Goal: Information Seeking & Learning: Check status

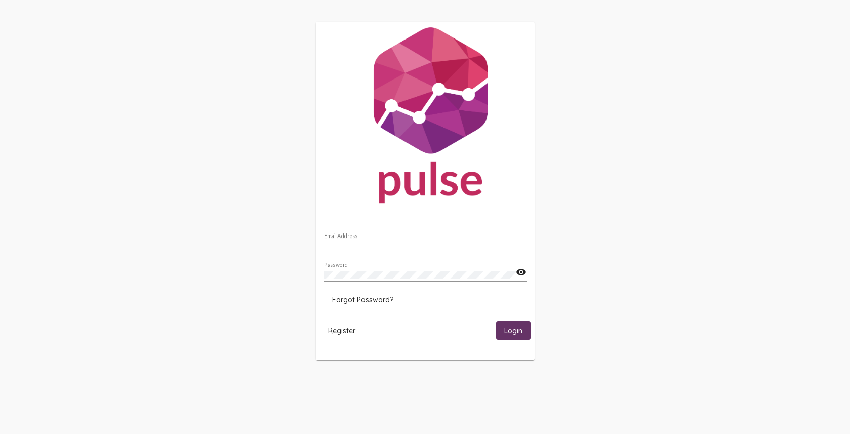
type input "[EMAIL_ADDRESS][DOMAIN_NAME]"
click at [514, 327] on span "Login" at bounding box center [513, 330] width 18 height 9
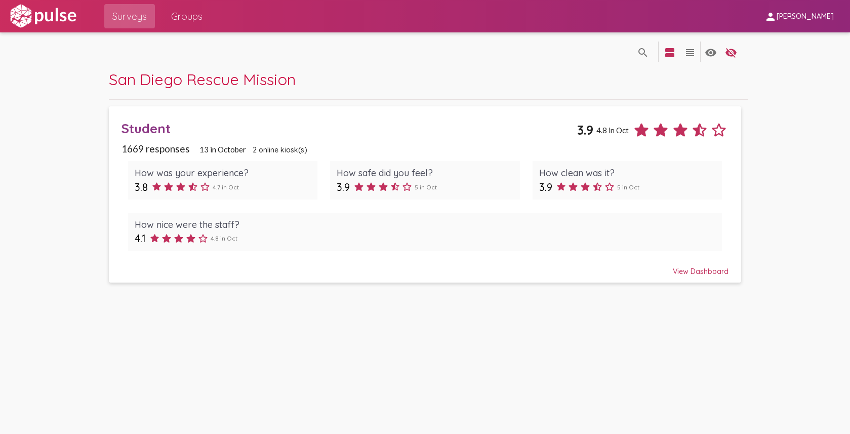
click at [711, 269] on div "View Dashboard" at bounding box center [425, 267] width 607 height 18
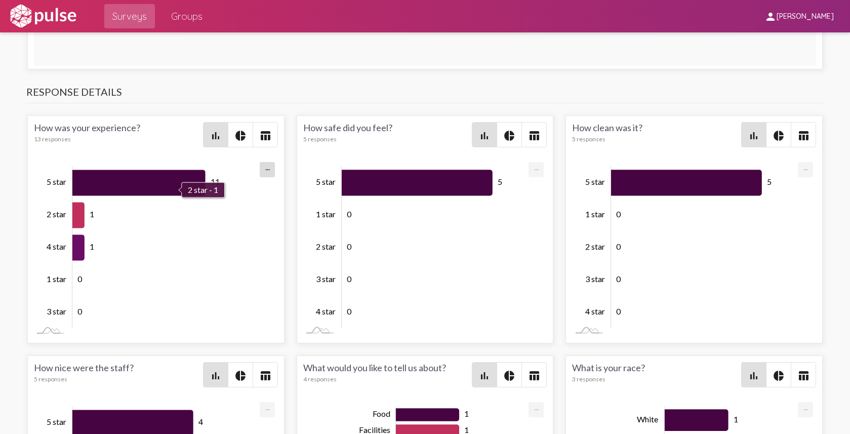
scroll to position [1469, 0]
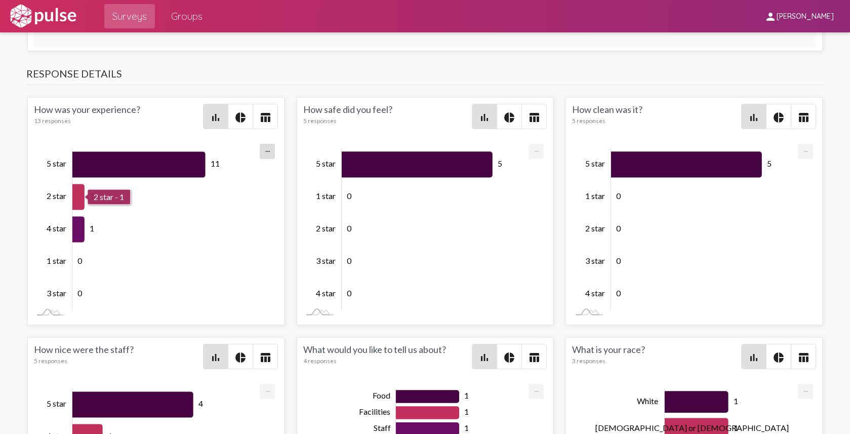
click at [79, 196] on icon "Series" at bounding box center [78, 197] width 12 height 26
click at [69, 235] on rect at bounding box center [151, 229] width 235 height 177
click at [76, 235] on icon "Series" at bounding box center [78, 230] width 12 height 26
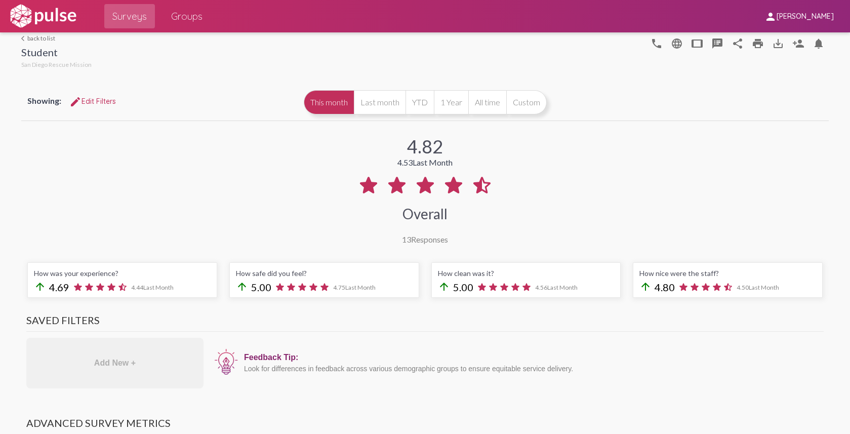
scroll to position [0, 0]
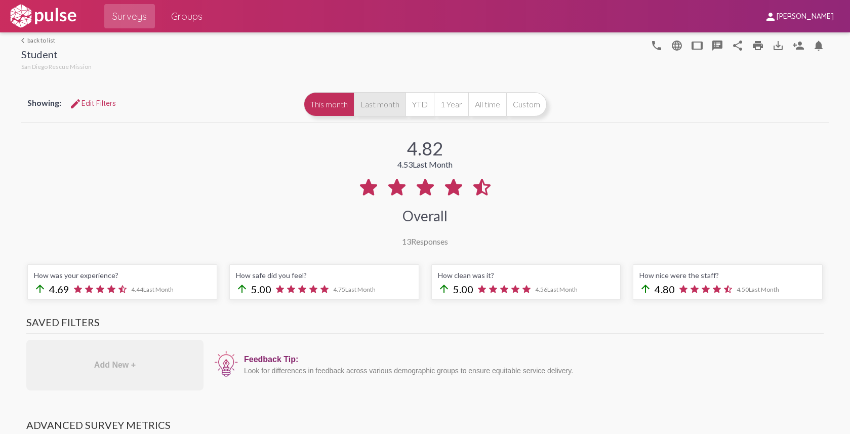
click at [364, 111] on button "Last month" at bounding box center [380, 104] width 52 height 24
click at [32, 43] on link "arrow_back_ios back to list" at bounding box center [56, 40] width 70 height 8
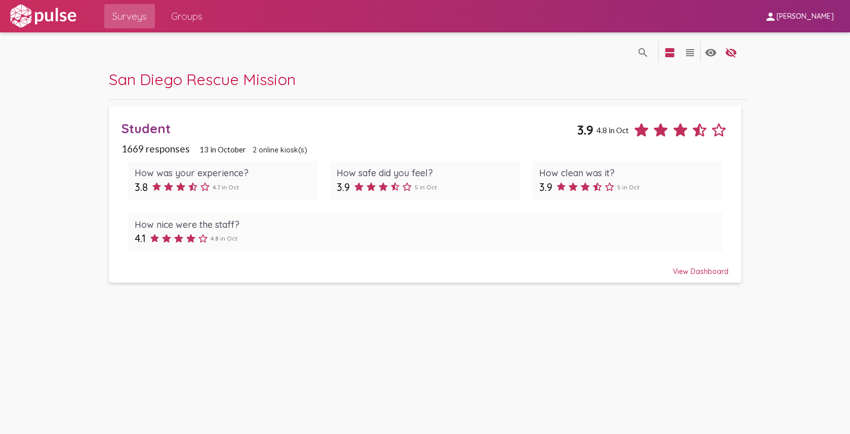
click at [157, 149] on span "1669 responses" at bounding box center [156, 149] width 68 height 12
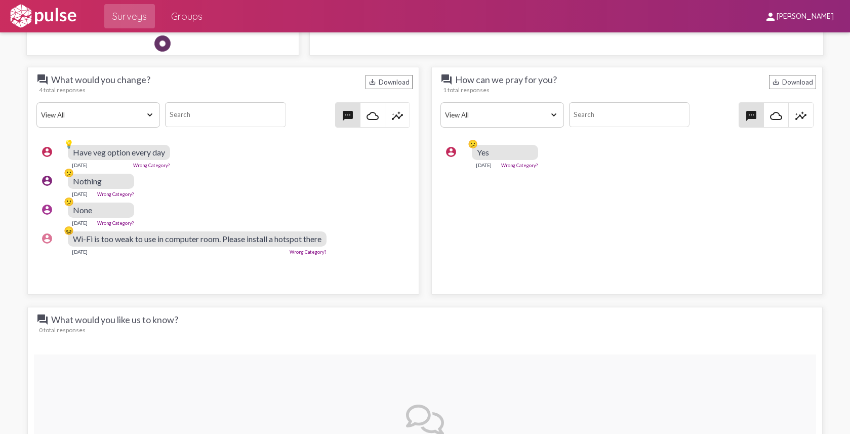
scroll to position [782, 0]
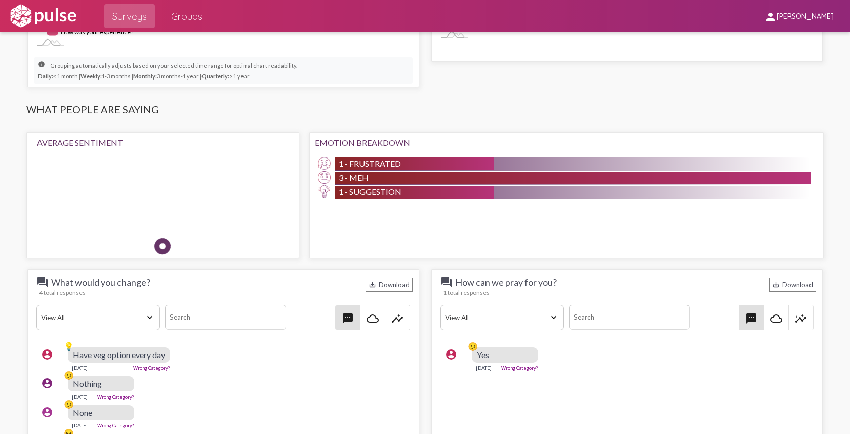
click at [196, 17] on span "Groups" at bounding box center [186, 16] width 31 height 18
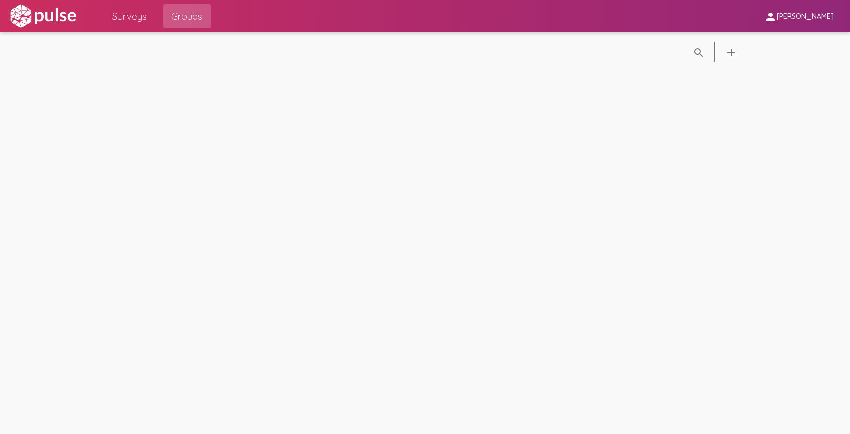
click at [129, 18] on span "Surveys" at bounding box center [129, 16] width 34 height 18
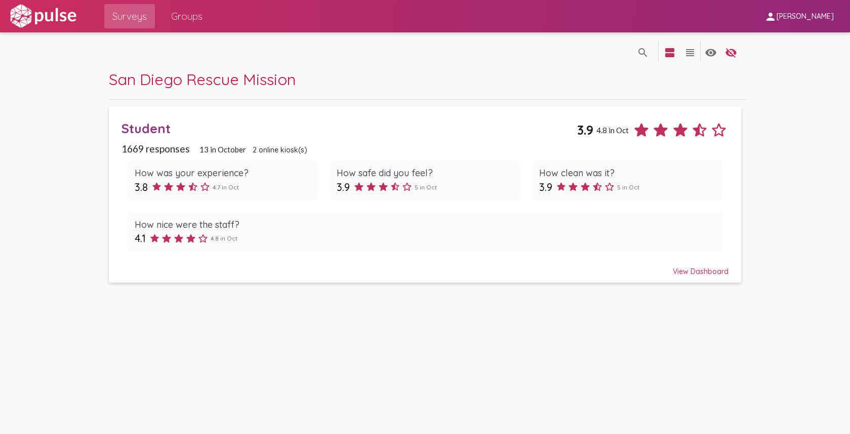
click at [642, 128] on icon at bounding box center [642, 129] width 14 height 13
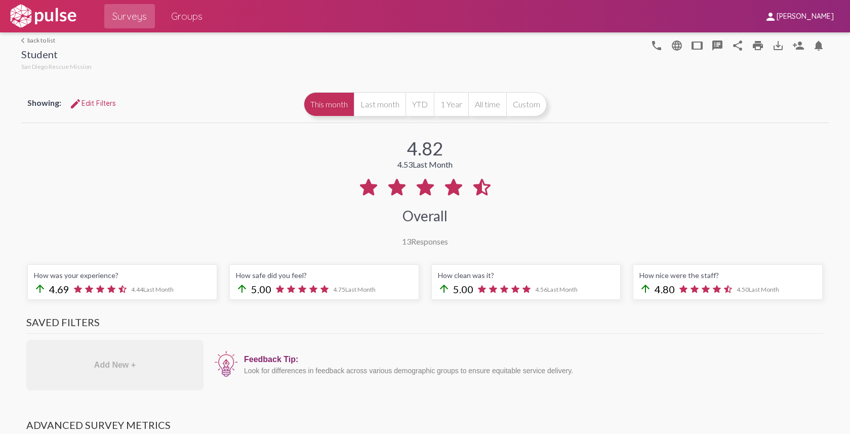
click at [446, 195] on icon at bounding box center [454, 187] width 24 height 24
click at [423, 245] on div "13 Responses" at bounding box center [425, 241] width 46 height 10
click at [394, 245] on div "4.82 4.53 Last Month Overall 13 Responses" at bounding box center [425, 185] width 808 height 121
click at [752, 49] on mat-icon "print" at bounding box center [758, 45] width 12 height 12
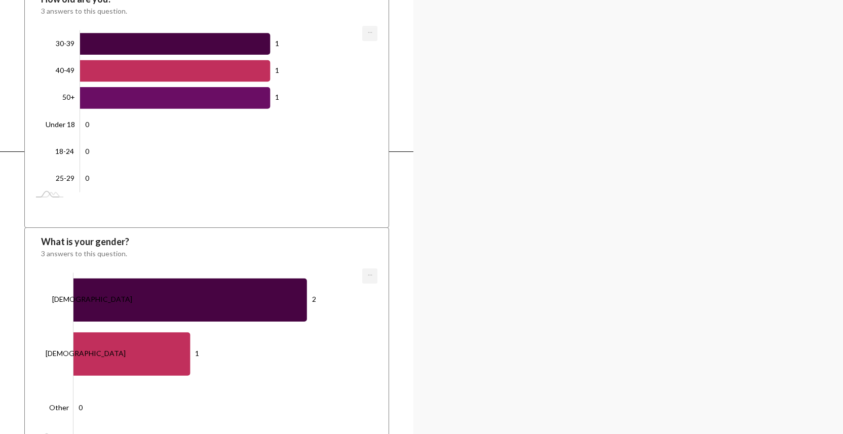
scroll to position [3130, 0]
